Goal: Task Accomplishment & Management: Use online tool/utility

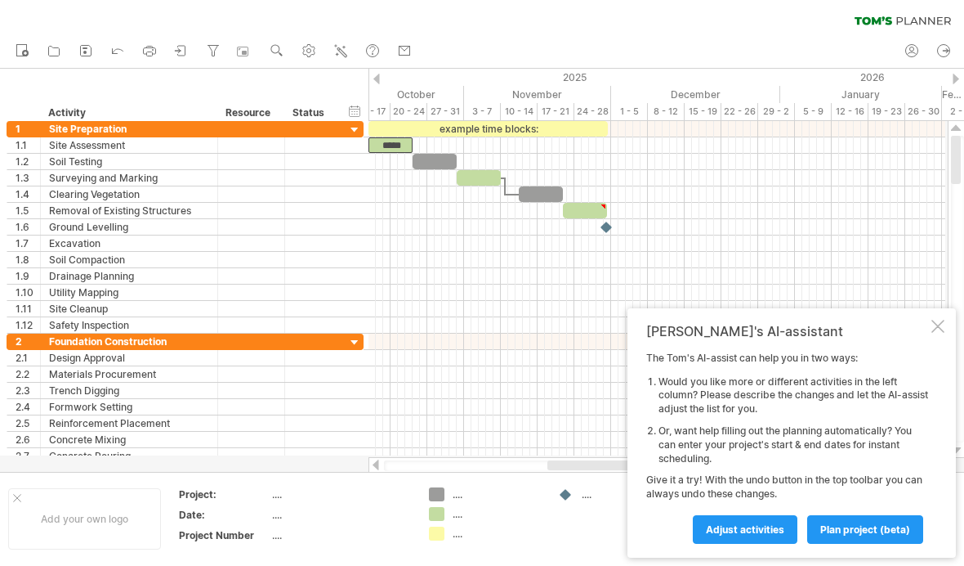
click at [510, 195] on div at bounding box center [513, 194] width 14 height 5
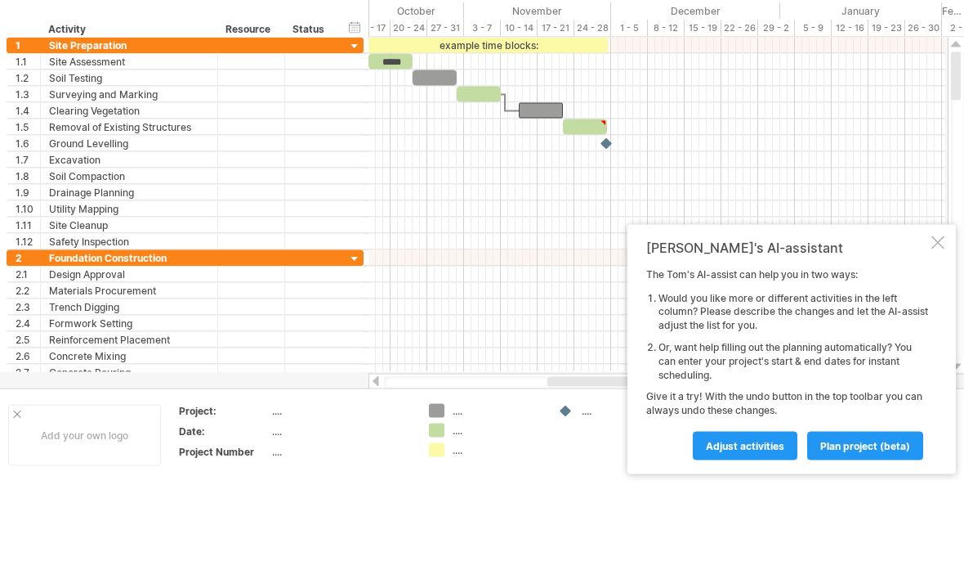
scroll to position [84, 0]
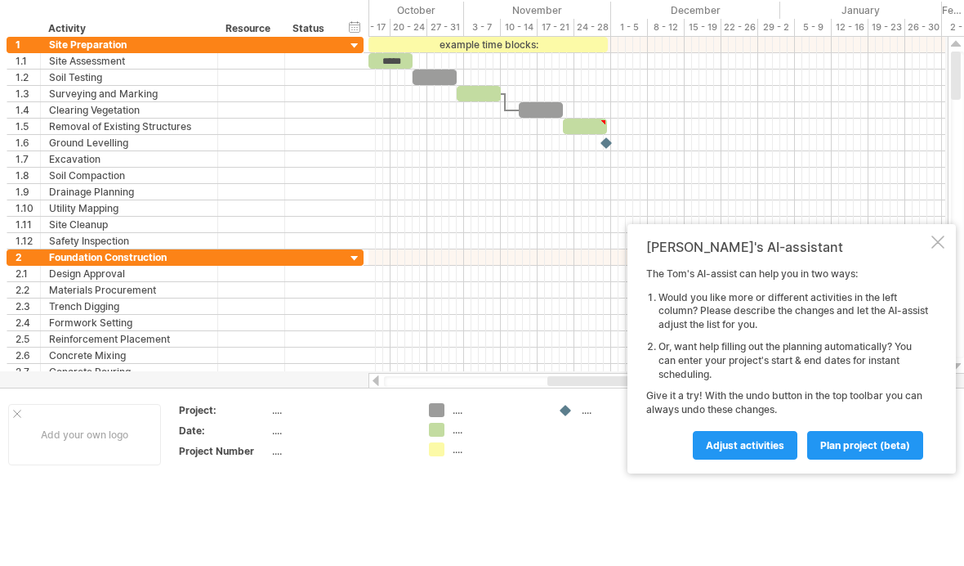
click at [942, 245] on div at bounding box center [938, 241] width 13 height 13
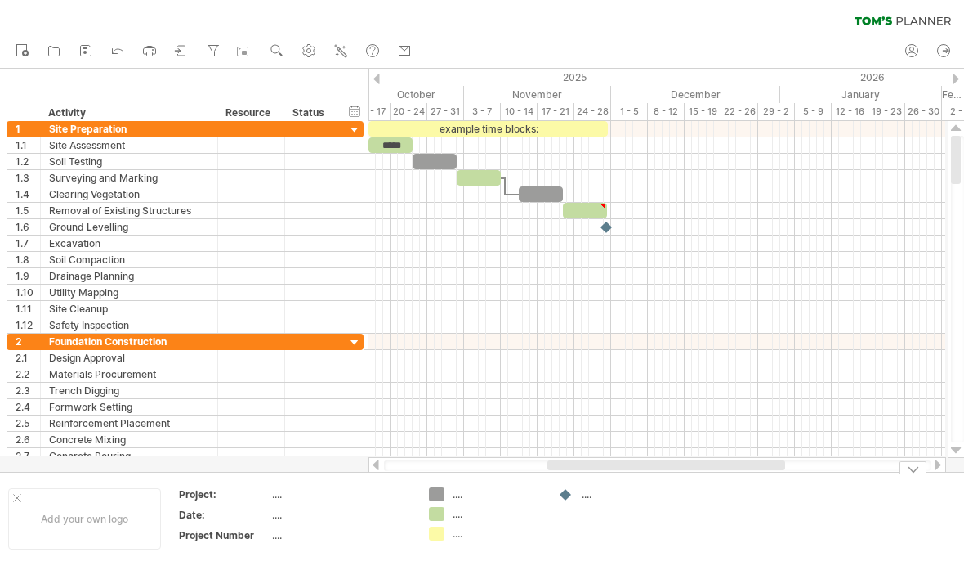
click at [571, 495] on div at bounding box center [566, 495] width 16 height 16
click at [585, 494] on div "...." at bounding box center [626, 494] width 89 height 14
click at [590, 496] on input "text" at bounding box center [622, 494] width 81 height 14
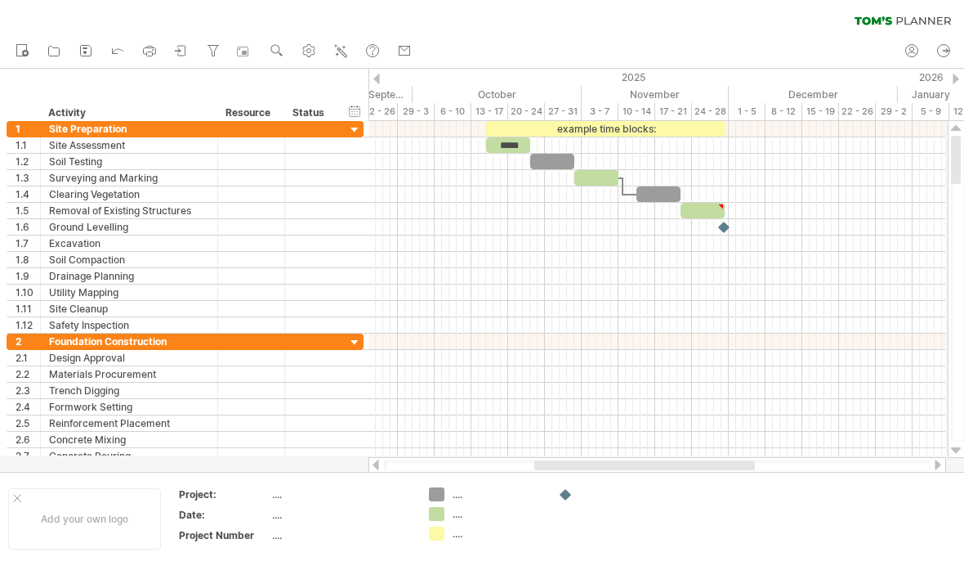
click at [27, 54] on circle at bounding box center [25, 53] width 7 height 7
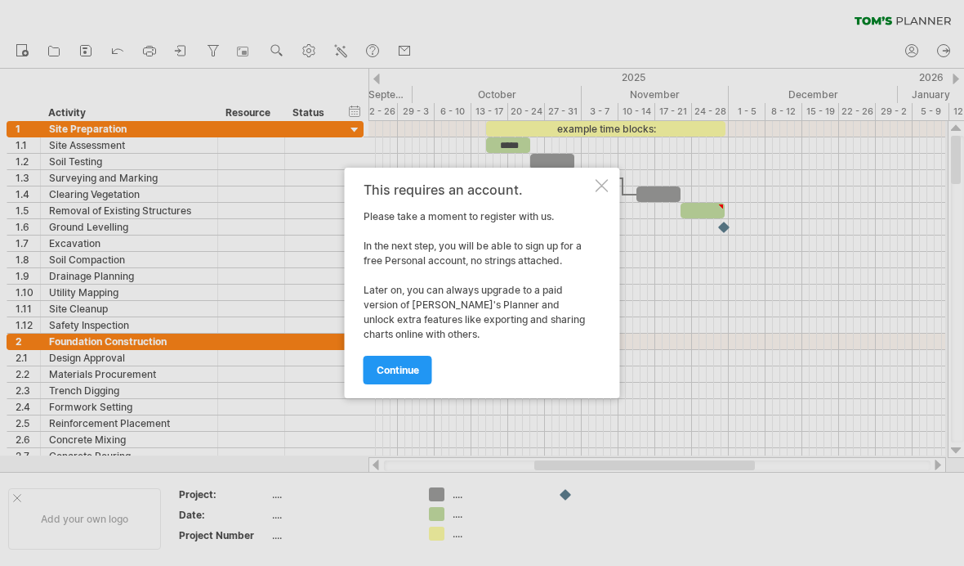
click at [598, 190] on div at bounding box center [602, 185] width 13 height 13
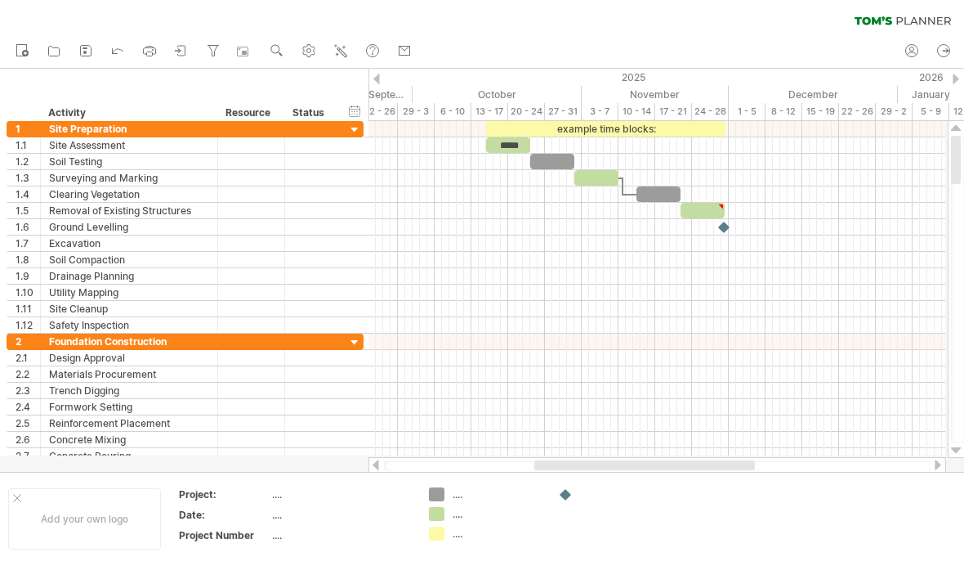
click at [945, 51] on icon at bounding box center [944, 51] width 16 height 16
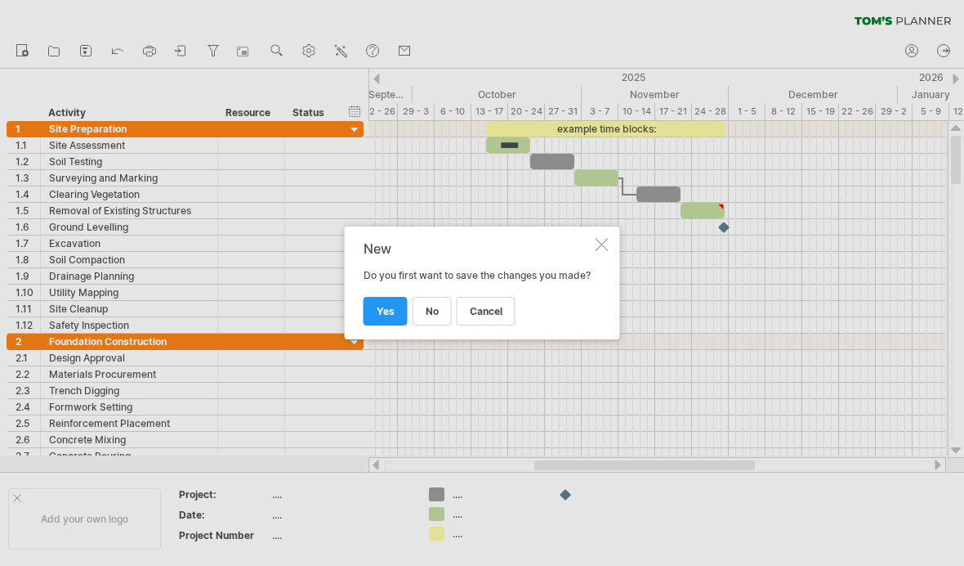
click at [606, 238] on div at bounding box center [602, 244] width 13 height 13
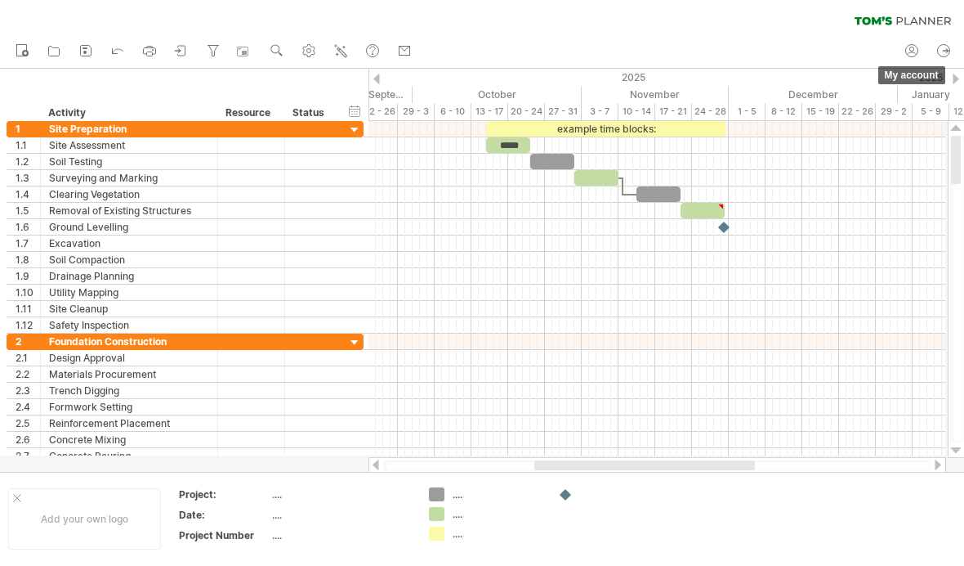
click at [914, 58] on icon at bounding box center [912, 51] width 16 height 16
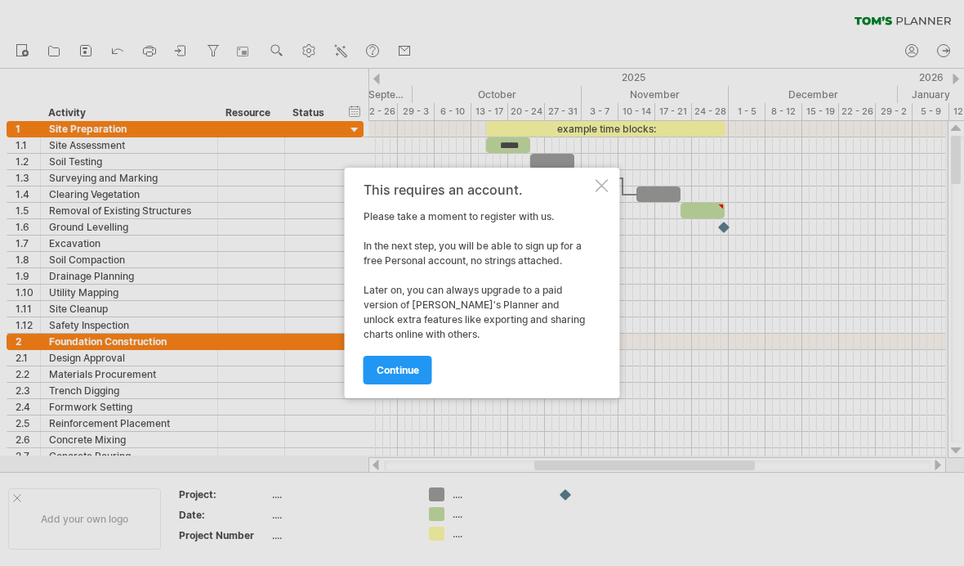
click at [912, 57] on div at bounding box center [482, 283] width 964 height 566
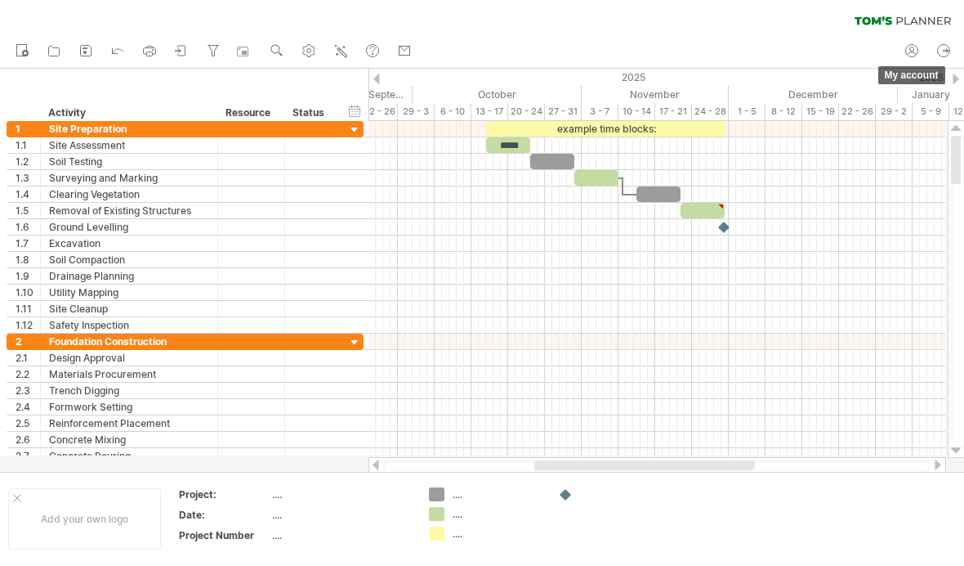
click at [911, 51] on icon at bounding box center [912, 51] width 16 height 16
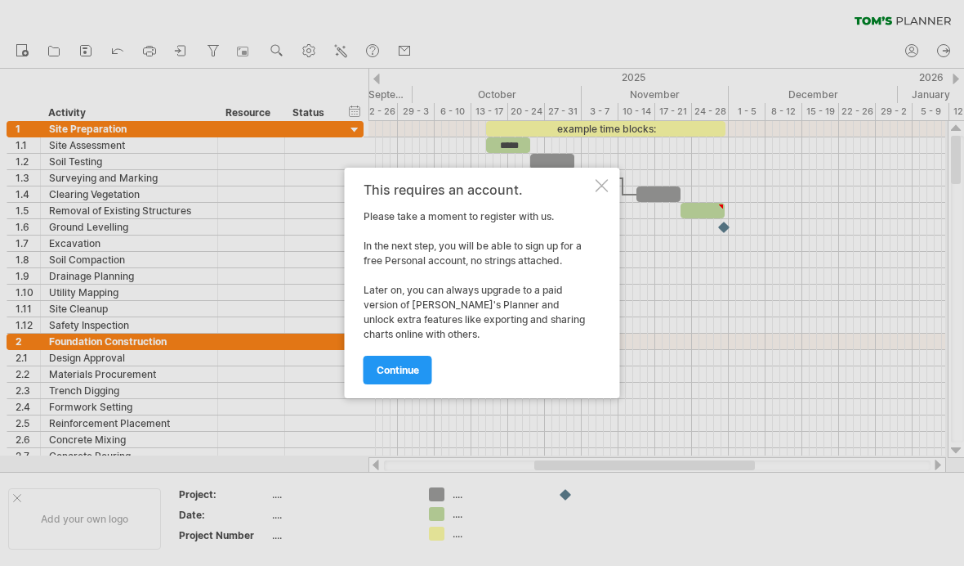
click at [606, 190] on div at bounding box center [602, 185] width 13 height 13
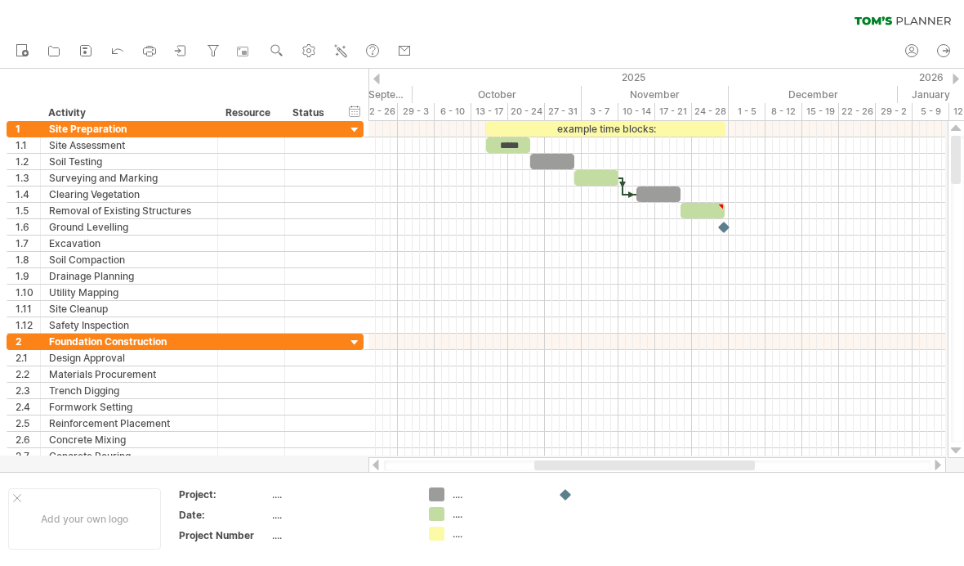
click at [87, 51] on rect at bounding box center [84, 52] width 3 height 3
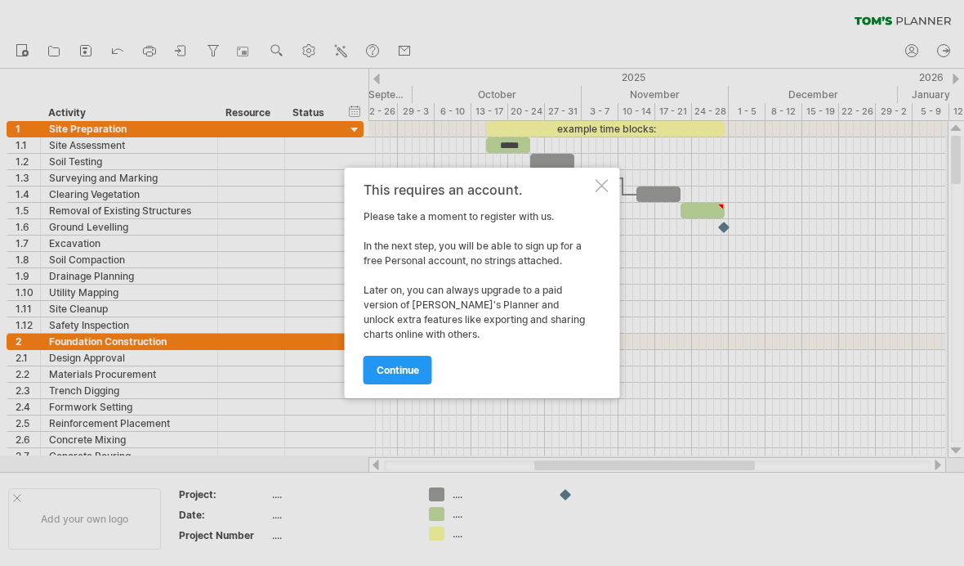
click at [599, 191] on div at bounding box center [602, 185] width 13 height 13
